Goal: Find contact information: Find contact information

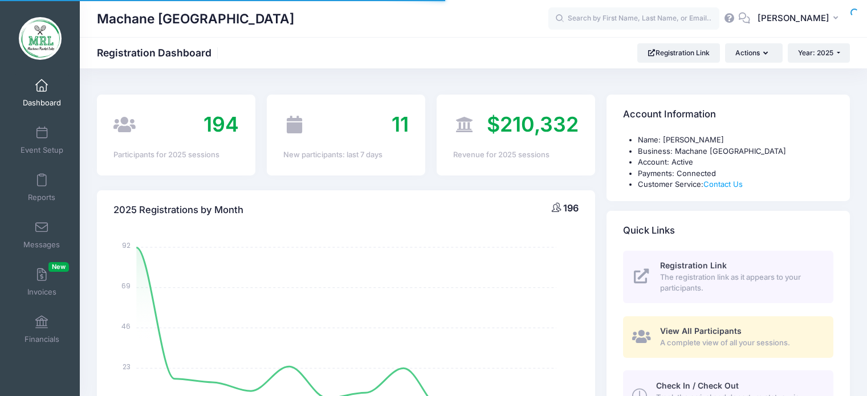
select select
click at [609, 23] on input "text" at bounding box center [634, 18] width 171 height 23
click at [619, 20] on input "text" at bounding box center [634, 18] width 171 height 23
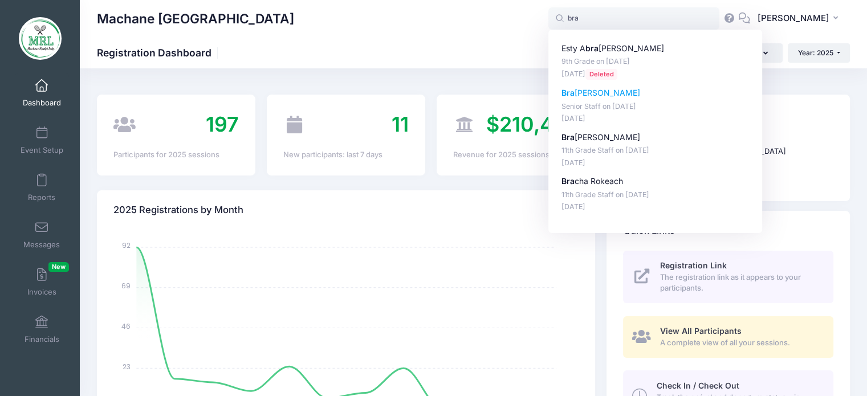
click at [611, 91] on p "Bra cha Waxler" at bounding box center [656, 93] width 188 height 12
type input "Bracha Waxler (Senior Staff, Aug-14, 2025)"
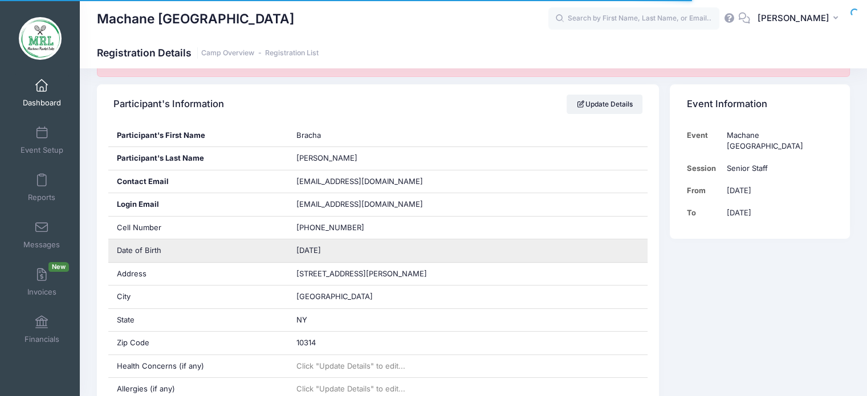
scroll to position [228, 0]
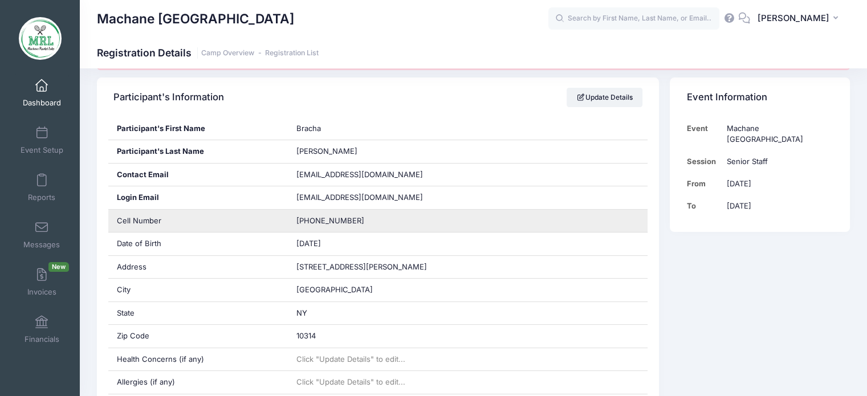
click at [322, 219] on span "(929) 489-6638" at bounding box center [331, 220] width 68 height 9
copy div "(929) 489-6638"
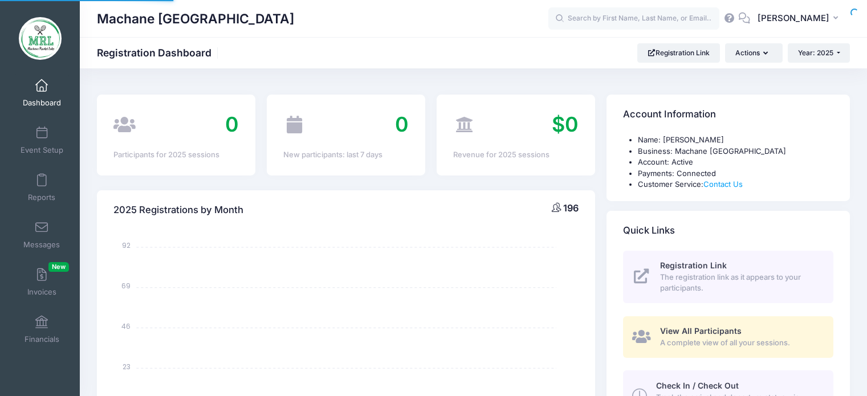
select select
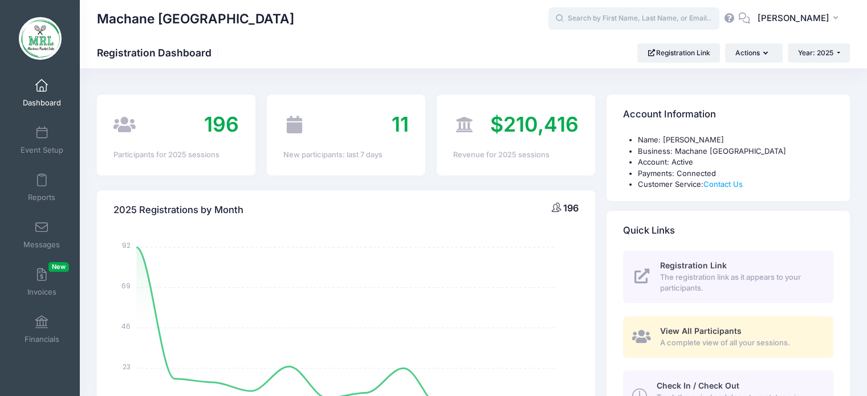
click at [678, 10] on input "text" at bounding box center [634, 18] width 171 height 23
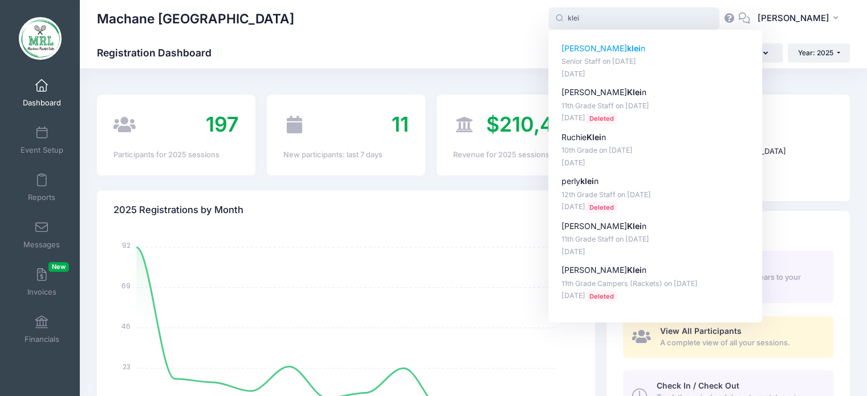
click at [607, 60] on p "Senior Staff on [DATE]" at bounding box center [656, 61] width 188 height 11
type input "Leah klein (Senior Staff, Aug-14, 2025)"
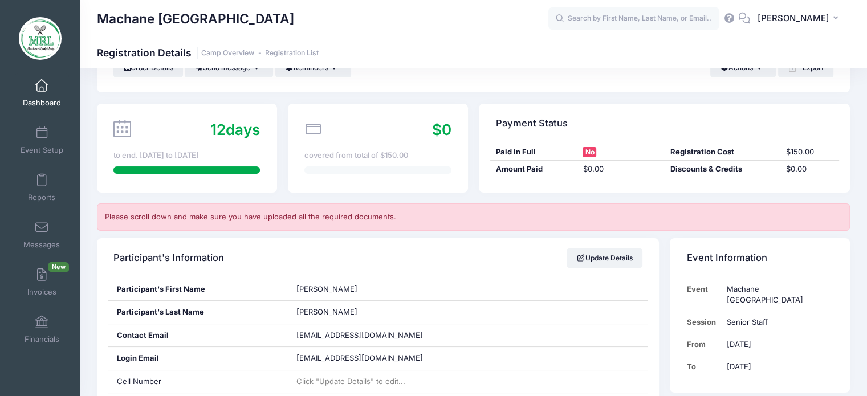
scroll to position [114, 0]
